Goal: Task Accomplishment & Management: Manage account settings

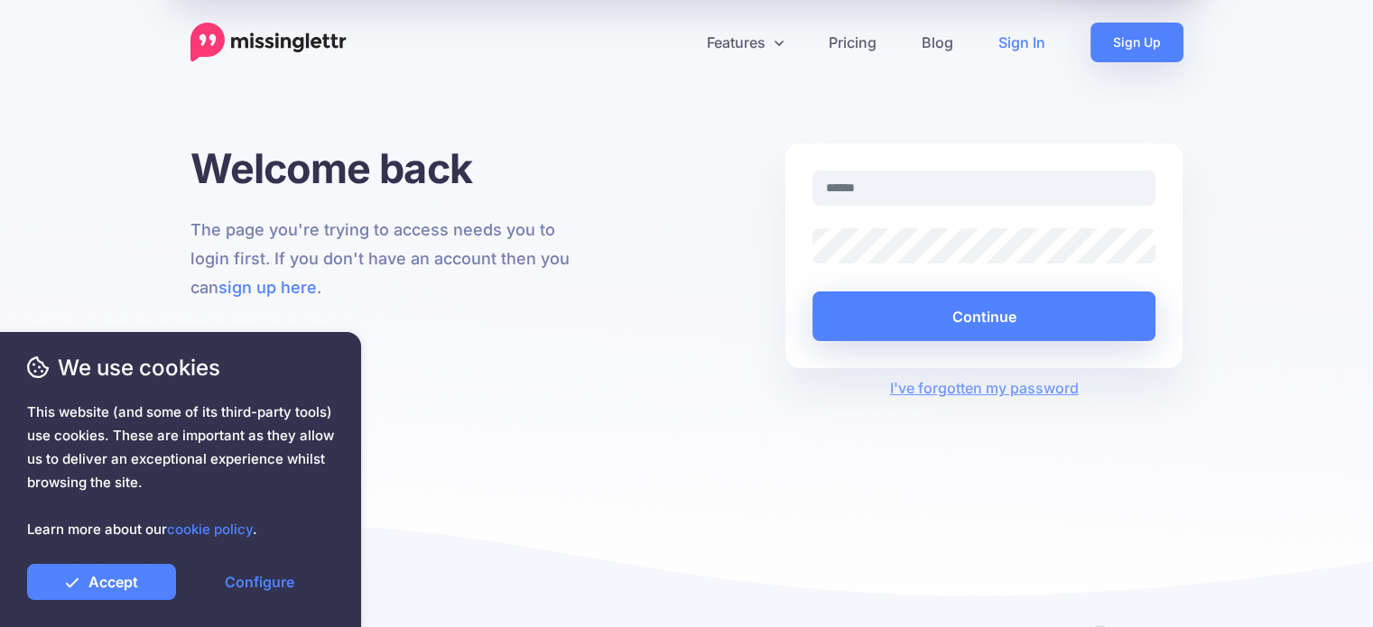
click at [855, 187] on input "text" at bounding box center [984, 188] width 344 height 35
type input "**********"
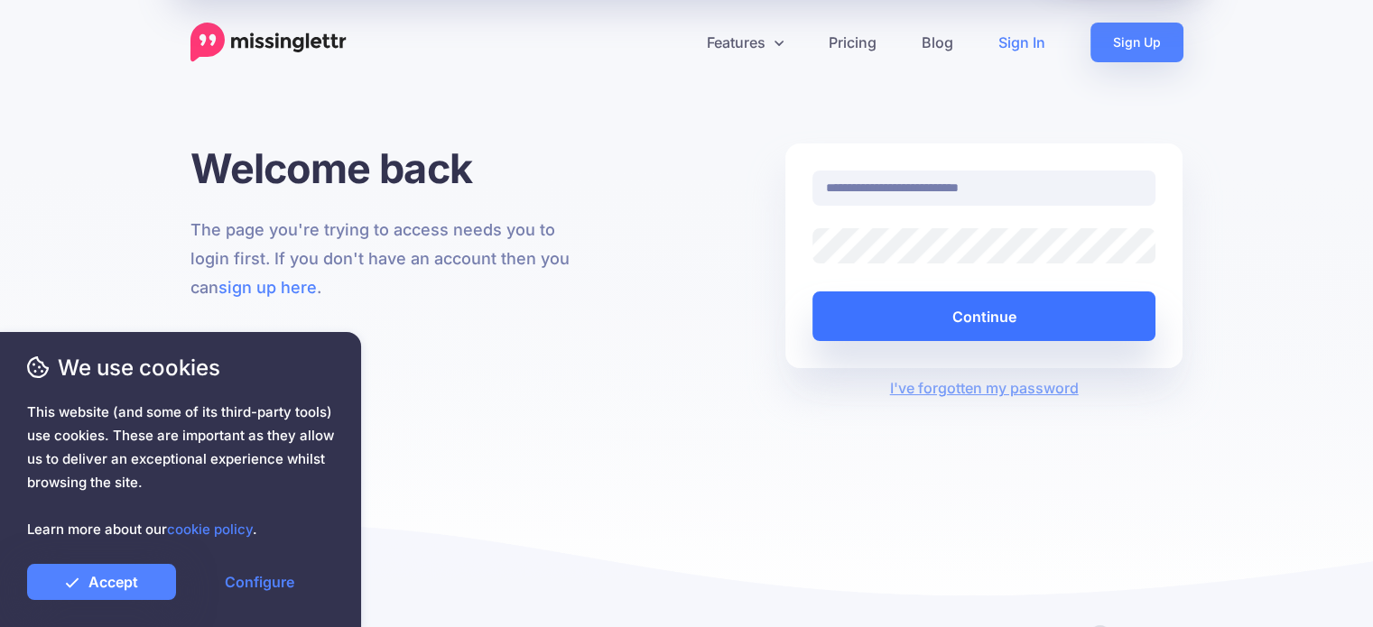
click at [989, 315] on button "Continue" at bounding box center [984, 316] width 344 height 50
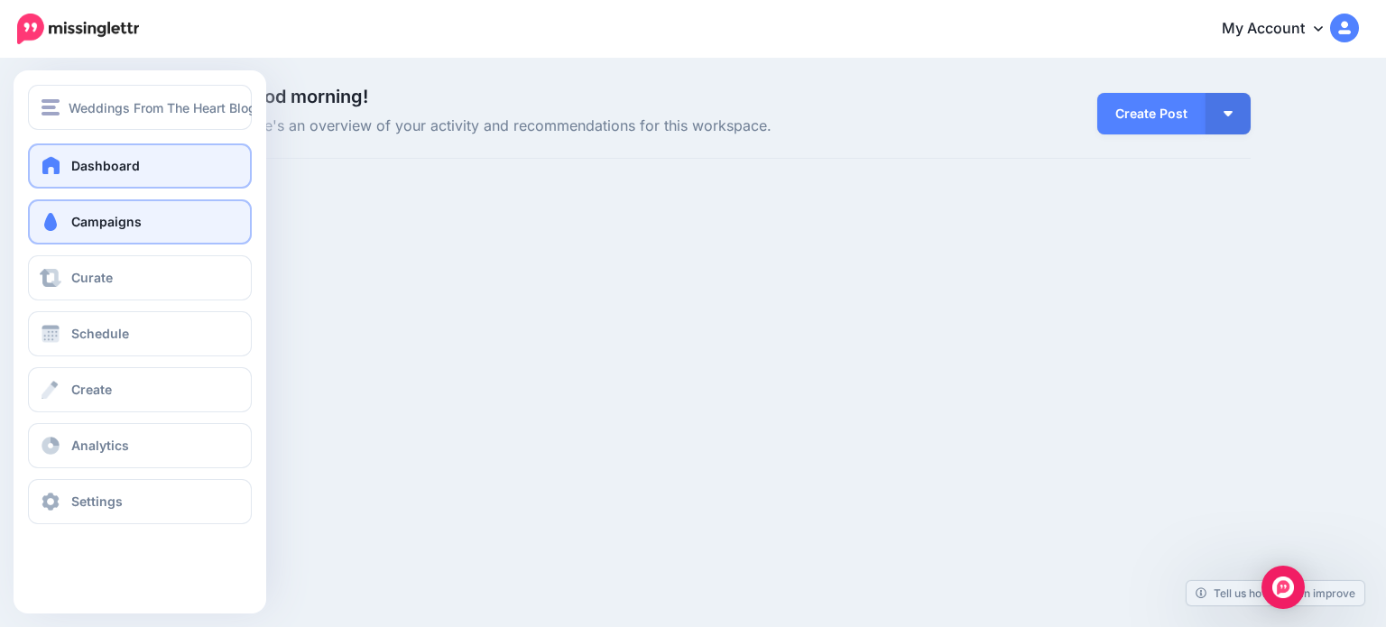
click at [57, 216] on span at bounding box center [50, 222] width 23 height 18
